Goal: Task Accomplishment & Management: Complete application form

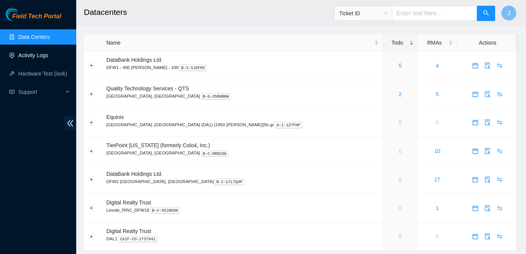
click at [40, 58] on link "Activity Logs" at bounding box center [33, 55] width 30 height 6
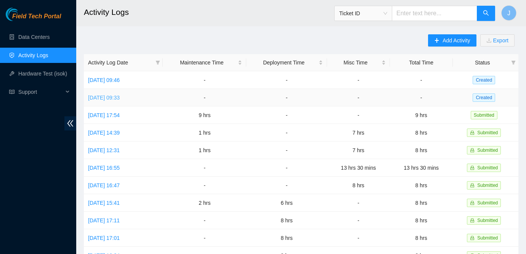
click at [110, 96] on link "Wed, 08 Oct 2025 09:33" at bounding box center [104, 97] width 32 height 6
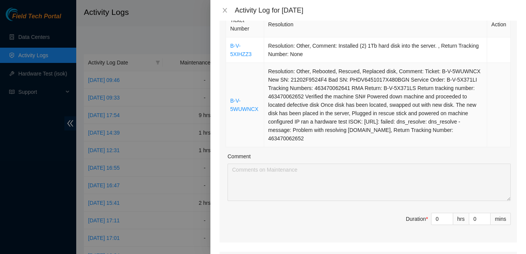
scroll to position [127, 0]
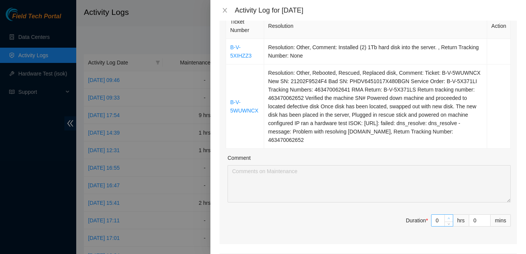
click at [447, 217] on span "up" at bounding box center [449, 218] width 5 height 5
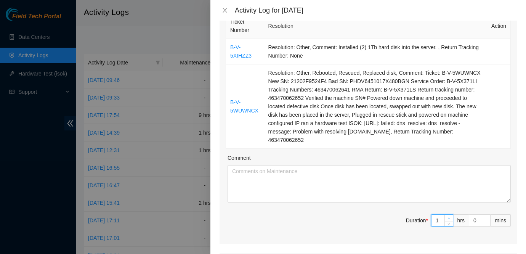
click at [447, 217] on span "up" at bounding box center [449, 218] width 5 height 5
type input "2"
click at [447, 217] on span "up" at bounding box center [449, 218] width 5 height 5
type input "4"
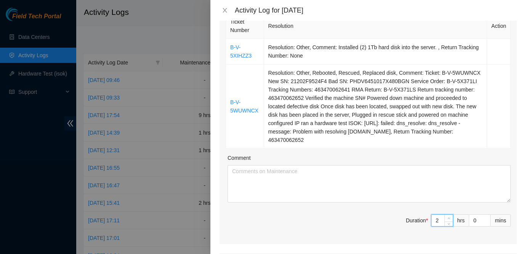
type input "4"
click at [447, 217] on span "up" at bounding box center [449, 218] width 5 height 5
click at [447, 217] on icon "up" at bounding box center [448, 218] width 3 height 3
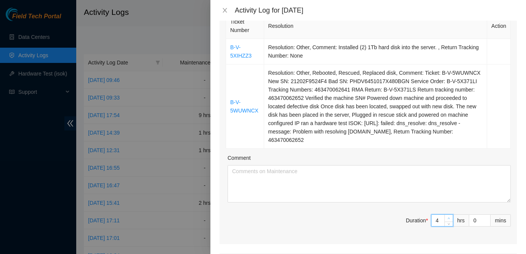
type input "7"
type input "6"
click at [448, 223] on icon "down" at bounding box center [448, 224] width 3 height 3
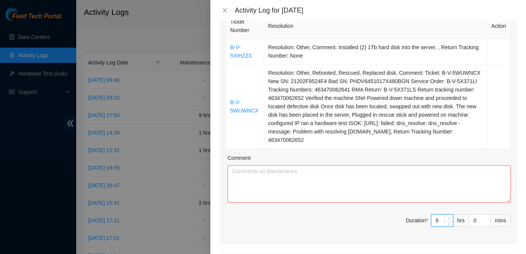
click at [448, 223] on icon "down" at bounding box center [448, 224] width 3 height 3
type input "5"
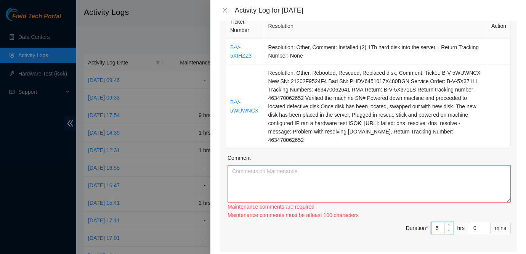
click at [448, 232] on span "down" at bounding box center [449, 230] width 5 height 5
type input "4"
click at [374, 186] on textarea "Comment" at bounding box center [368, 183] width 283 height 37
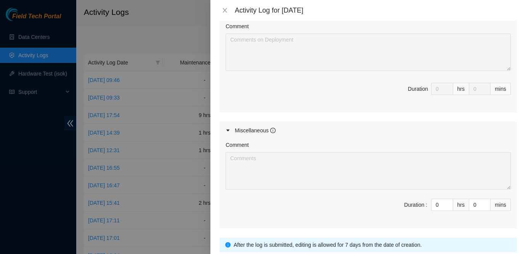
scroll to position [423, 0]
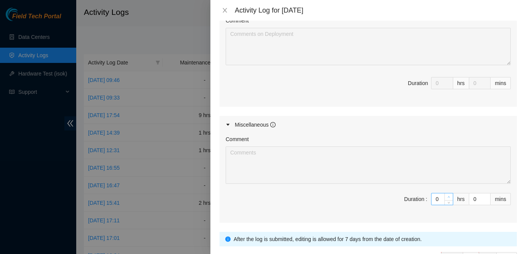
type textarea "WIth Help from Pablo, I was able to knock out some tickets with clearer underst…"
type input "1"
type input "5"
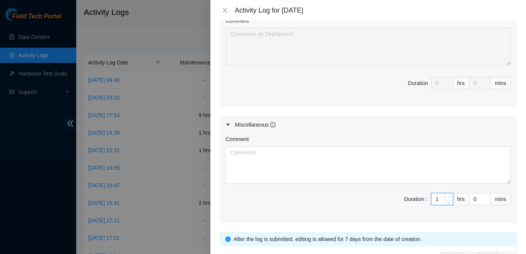
click at [450, 195] on span "up" at bounding box center [449, 197] width 5 height 5
type input "2"
type input "6"
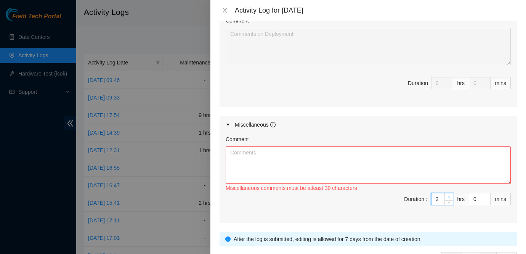
click at [450, 195] on span "up" at bounding box center [449, 197] width 5 height 5
type input "3"
type input "7"
click at [450, 195] on span "up" at bounding box center [449, 197] width 5 height 5
type input "4"
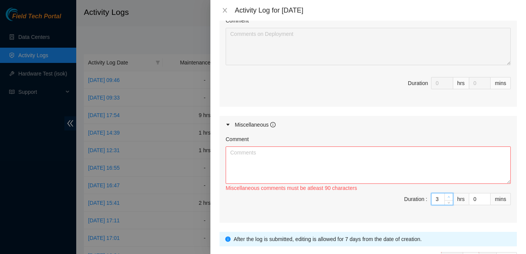
type input "8"
click at [450, 195] on span "up" at bounding box center [449, 197] width 5 height 5
click at [358, 148] on textarea "Comment" at bounding box center [368, 164] width 285 height 37
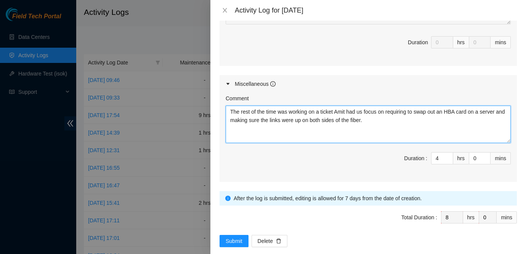
scroll to position [475, 0]
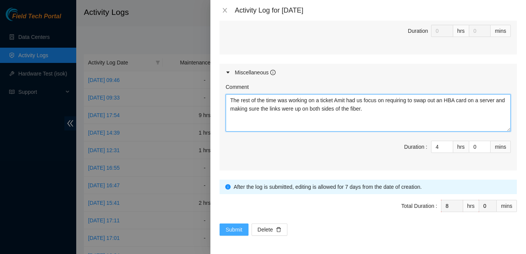
type textarea "The rest of the time was working on a ticket Amit had us focus on requiring to …"
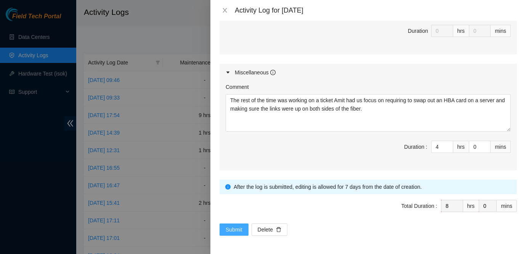
click at [239, 227] on span "Submit" at bounding box center [234, 229] width 17 height 8
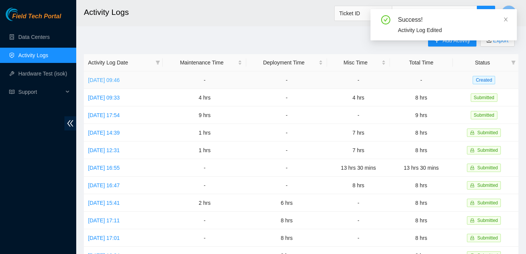
click at [113, 79] on link "Thu, 09 Oct 2025 09:46" at bounding box center [104, 80] width 32 height 6
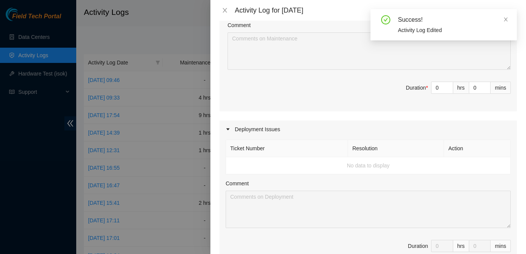
scroll to position [186, 0]
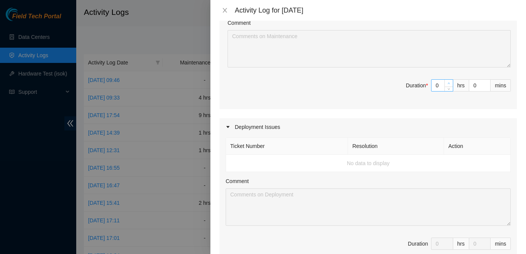
type input "1"
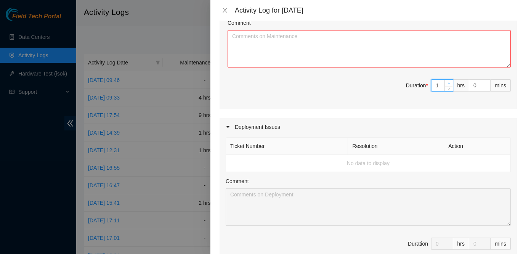
click at [449, 82] on icon "up" at bounding box center [448, 83] width 3 height 3
type input "2"
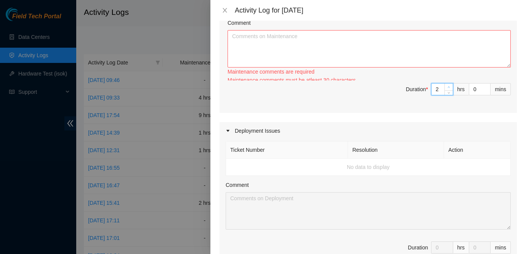
click at [449, 83] on span "Increase Value" at bounding box center [448, 86] width 8 height 7
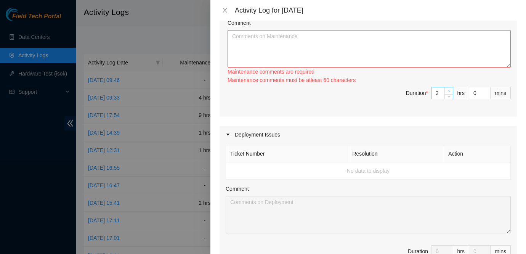
click at [449, 82] on div "Ticket Number Resolution Action B-V-5Y4HIET Resolution: Other, Comment: Servers…" at bounding box center [367, 34] width 297 height 164
type input "3"
click at [449, 90] on icon "up" at bounding box center [448, 91] width 3 height 3
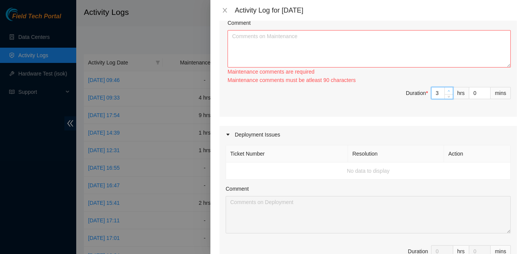
type input "4"
click at [338, 35] on textarea "Comment" at bounding box center [368, 48] width 283 height 37
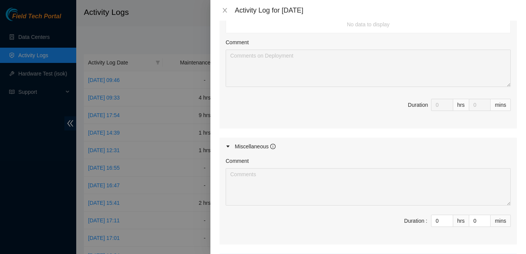
scroll to position [399, 0]
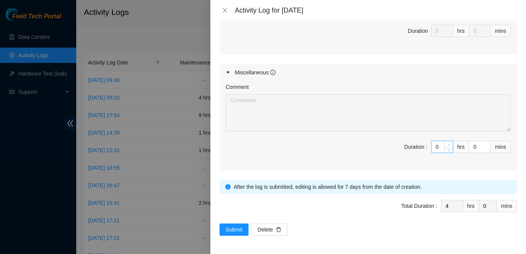
type textarea "Worked on removing servers off a rack related to the ticket. Went ahead and pla…"
type input "1"
type input "5"
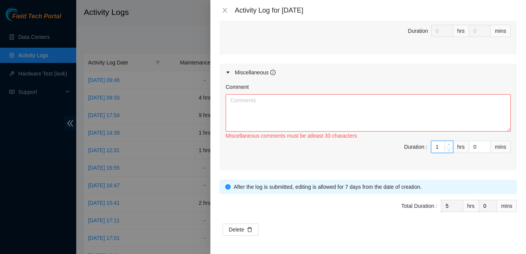
click at [448, 144] on icon "up" at bounding box center [449, 145] width 2 height 2
type input "2"
type input "6"
click at [448, 144] on icon "up" at bounding box center [449, 145] width 2 height 2
type input "3"
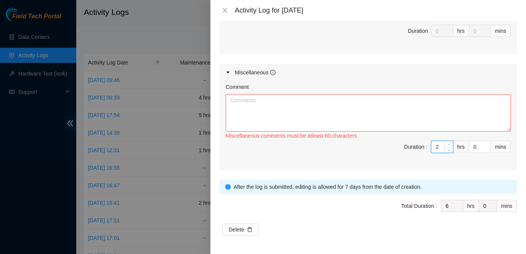
type input "7"
click at [448, 144] on icon "up" at bounding box center [449, 145] width 2 height 2
type input "4"
type input "8"
click at [448, 144] on icon "up" at bounding box center [449, 145] width 2 height 2
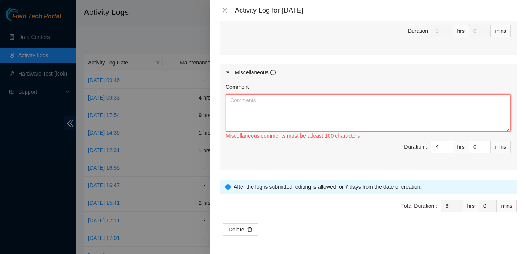
click at [364, 102] on textarea "Comment" at bounding box center [368, 112] width 285 height 37
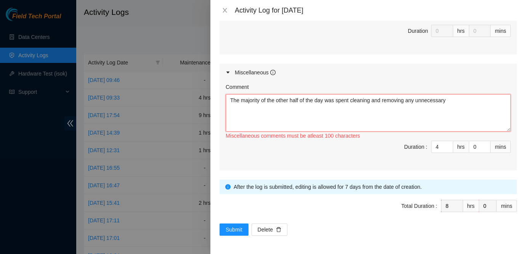
click at [458, 102] on textarea "The majority of the other half of the day was spent cleaning and removing any u…" at bounding box center [368, 112] width 285 height 37
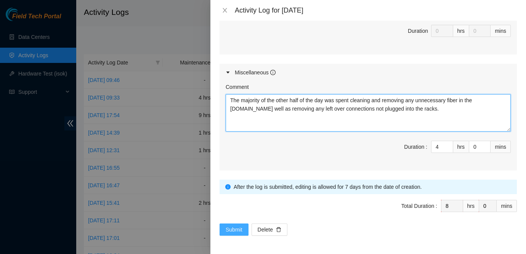
type textarea "The majority of the other half of the day was spent cleaning and removing any u…"
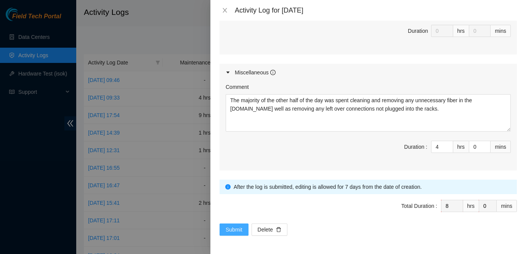
click at [235, 228] on span "Submit" at bounding box center [234, 229] width 17 height 8
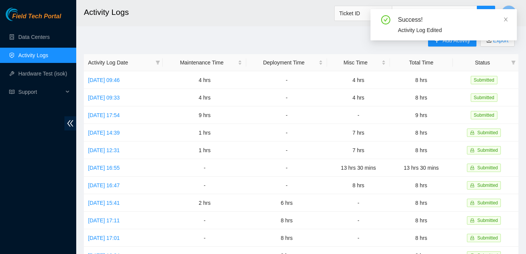
click at [460, 45] on div "Success! Activity Log Edited" at bounding box center [443, 27] width 146 height 37
click at [454, 43] on div "Success! Activity Log Edited" at bounding box center [443, 27] width 146 height 37
click at [505, 19] on icon "close" at bounding box center [505, 19] width 5 height 5
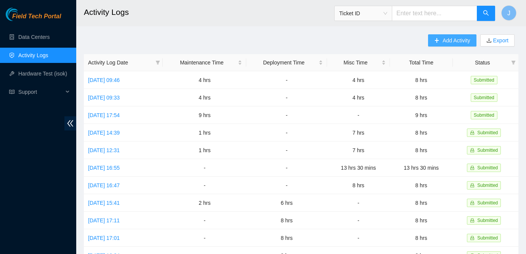
click at [428, 43] on button "Add Activity" at bounding box center [452, 40] width 48 height 12
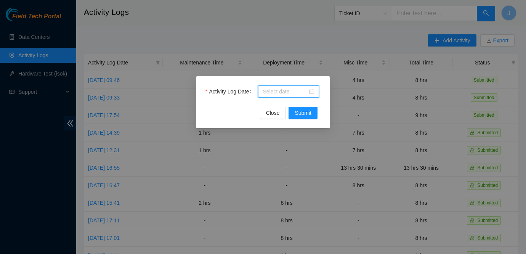
click at [284, 92] on input "Activity Log Date" at bounding box center [285, 91] width 45 height 8
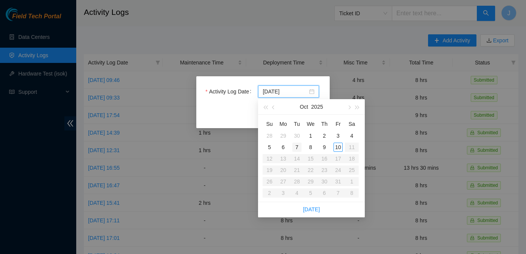
type input "2025-10-07"
type input "2025-10-10"
click at [336, 145] on div "10" at bounding box center [337, 147] width 9 height 9
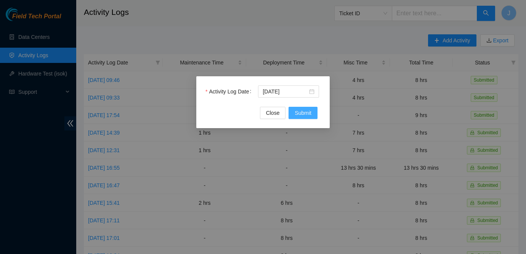
click at [304, 113] on span "Submit" at bounding box center [303, 113] width 17 height 8
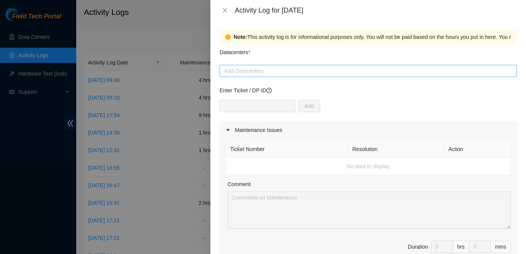
click at [286, 76] on div "Add Datacenters" at bounding box center [367, 71] width 297 height 12
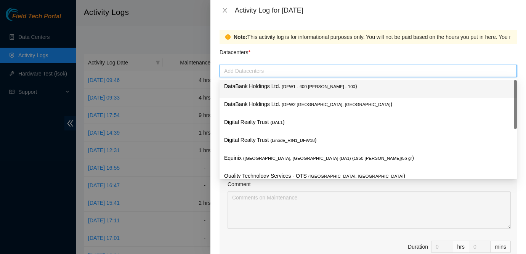
click at [282, 88] on p "DataBank Holdings Ltd. ( DFW1 - 400 S. Akard - 100 )" at bounding box center [368, 86] width 288 height 9
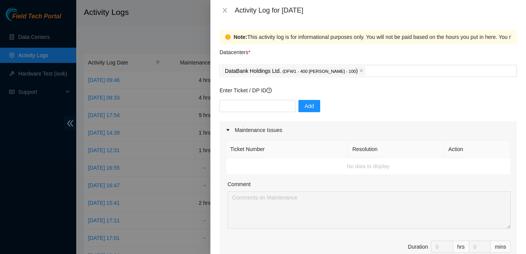
click at [308, 50] on div "Datacenters *" at bounding box center [367, 54] width 297 height 21
click at [270, 107] on input "text" at bounding box center [257, 106] width 76 height 12
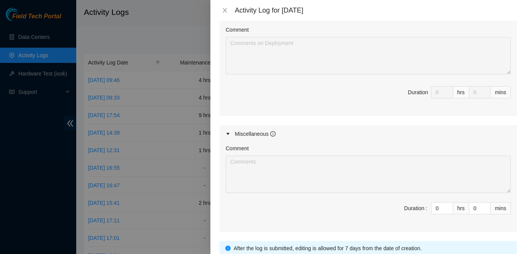
scroll to position [310, 0]
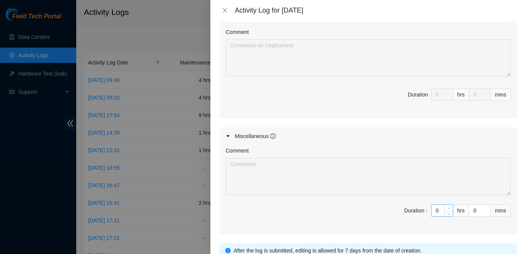
type input "1"
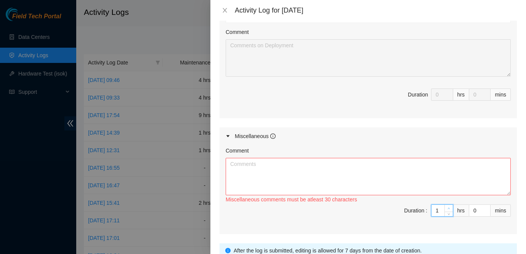
click at [445, 208] on span "Increase Value" at bounding box center [448, 208] width 8 height 7
type input "2"
click at [445, 208] on span "Increase Value" at bounding box center [448, 208] width 8 height 7
type input "3"
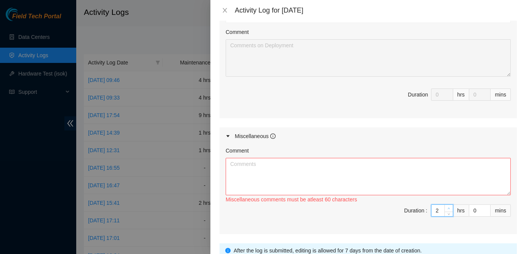
type input "3"
click at [445, 208] on span "Increase Value" at bounding box center [448, 208] width 8 height 7
type input "4"
click at [445, 208] on span "Increase Value" at bounding box center [448, 208] width 8 height 7
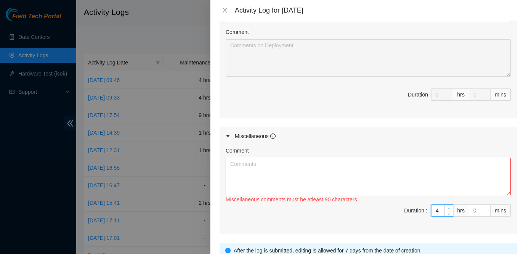
type input "5"
click at [445, 208] on span "Increase Value" at bounding box center [448, 208] width 8 height 7
type input "6"
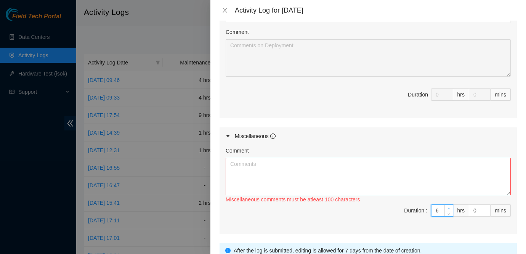
click at [445, 208] on span "Increase Value" at bounding box center [448, 208] width 8 height 7
type input "7"
click at [445, 208] on span "Increase Value" at bounding box center [448, 208] width 8 height 7
type input "8"
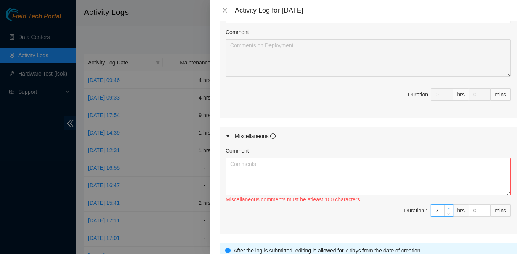
type input "8"
click at [445, 208] on span "Increase Value" at bounding box center [448, 208] width 8 height 7
click at [362, 171] on textarea "Comment" at bounding box center [368, 176] width 285 height 37
click at [385, 166] on textarea "Continued to clean the racks from any unnecessary cables" at bounding box center [368, 176] width 285 height 37
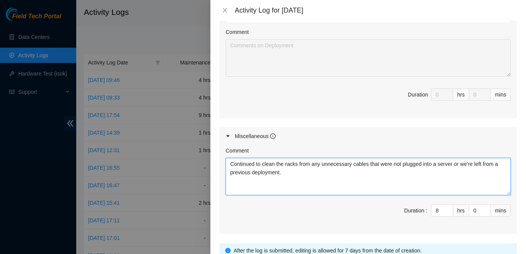
scroll to position [374, 0]
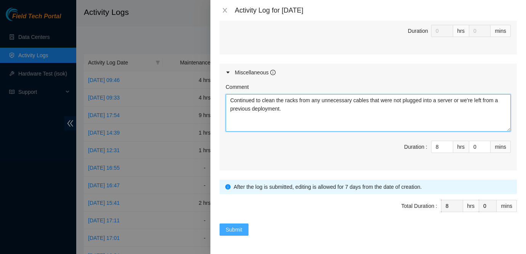
type textarea "Continued to clean the racks from any unnecessary cables that were not plugged …"
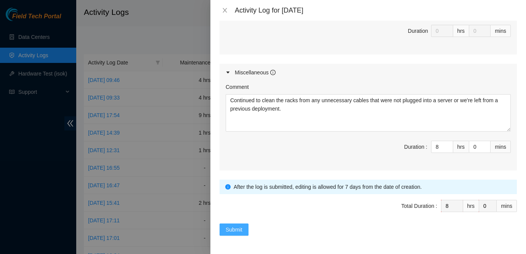
click at [241, 230] on span "Submit" at bounding box center [234, 229] width 17 height 8
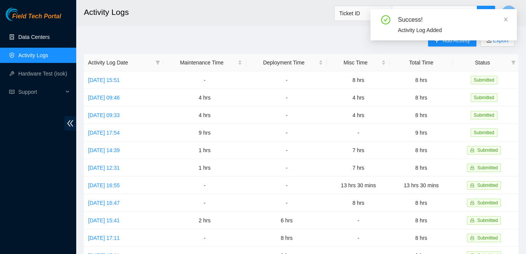
click at [27, 38] on link "Data Centers" at bounding box center [33, 37] width 31 height 6
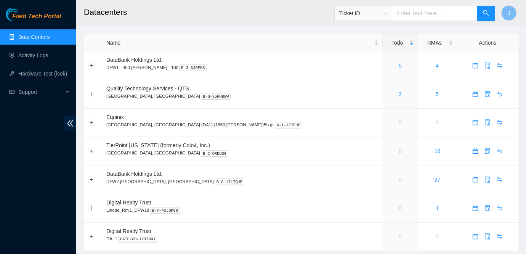
click at [22, 38] on link "Data Centers" at bounding box center [33, 37] width 31 height 6
click at [33, 35] on link "Data Centers" at bounding box center [33, 37] width 31 height 6
click at [49, 40] on link "Data Centers" at bounding box center [33, 37] width 31 height 6
